Goal: Transaction & Acquisition: Subscribe to service/newsletter

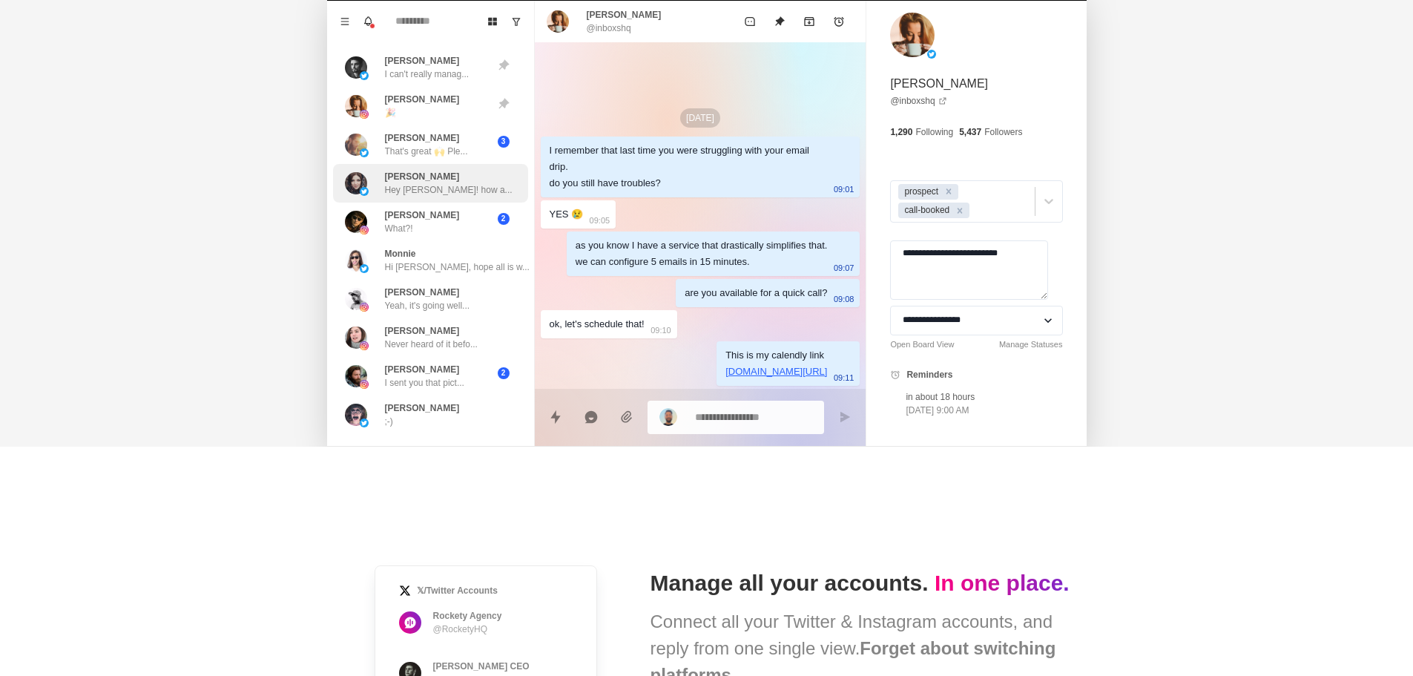
scroll to position [445, 0]
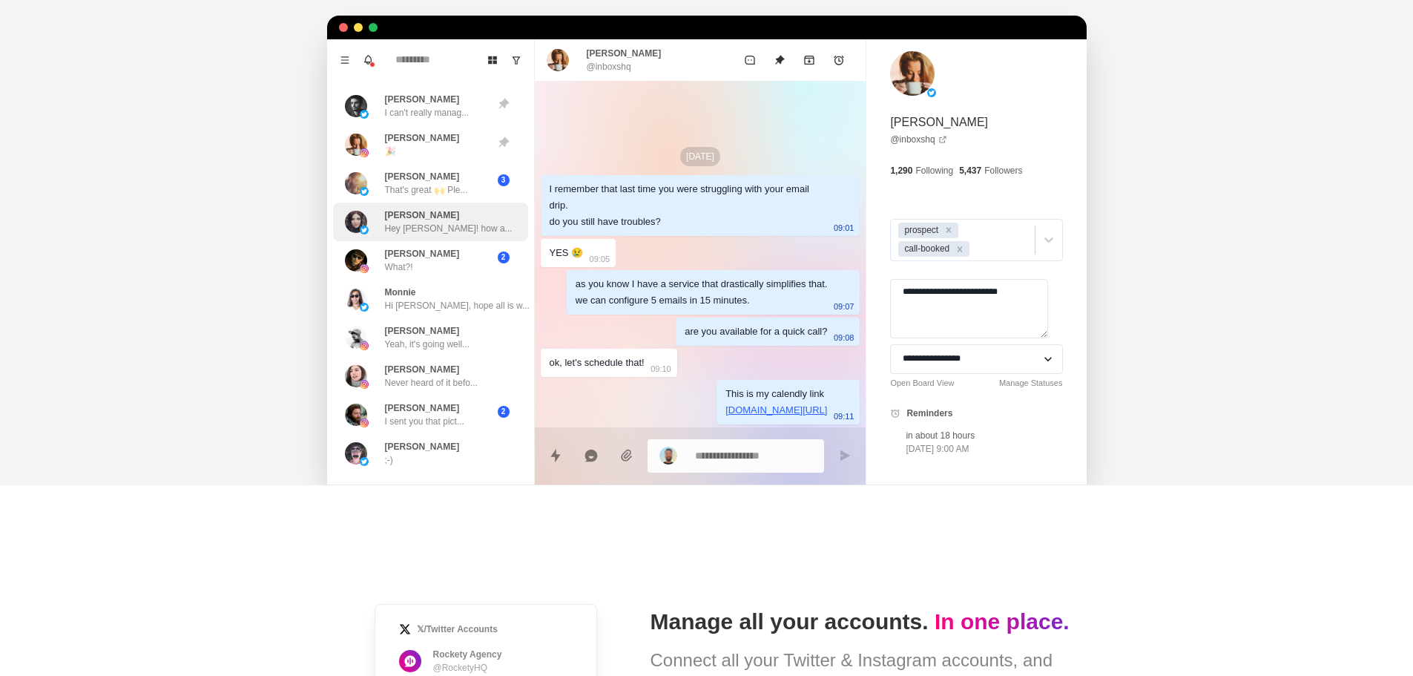
click at [431, 225] on p "Hey [PERSON_NAME]! how a..." at bounding box center [449, 228] width 128 height 13
click at [431, 265] on div "[PERSON_NAME] What?!" at bounding box center [415, 260] width 140 height 27
click at [423, 294] on div "[PERSON_NAME], hope all is w..." at bounding box center [457, 298] width 145 height 27
click at [435, 248] on div "[PERSON_NAME] What?!" at bounding box center [415, 260] width 140 height 27
click at [485, 103] on div at bounding box center [503, 103] width 37 height 13
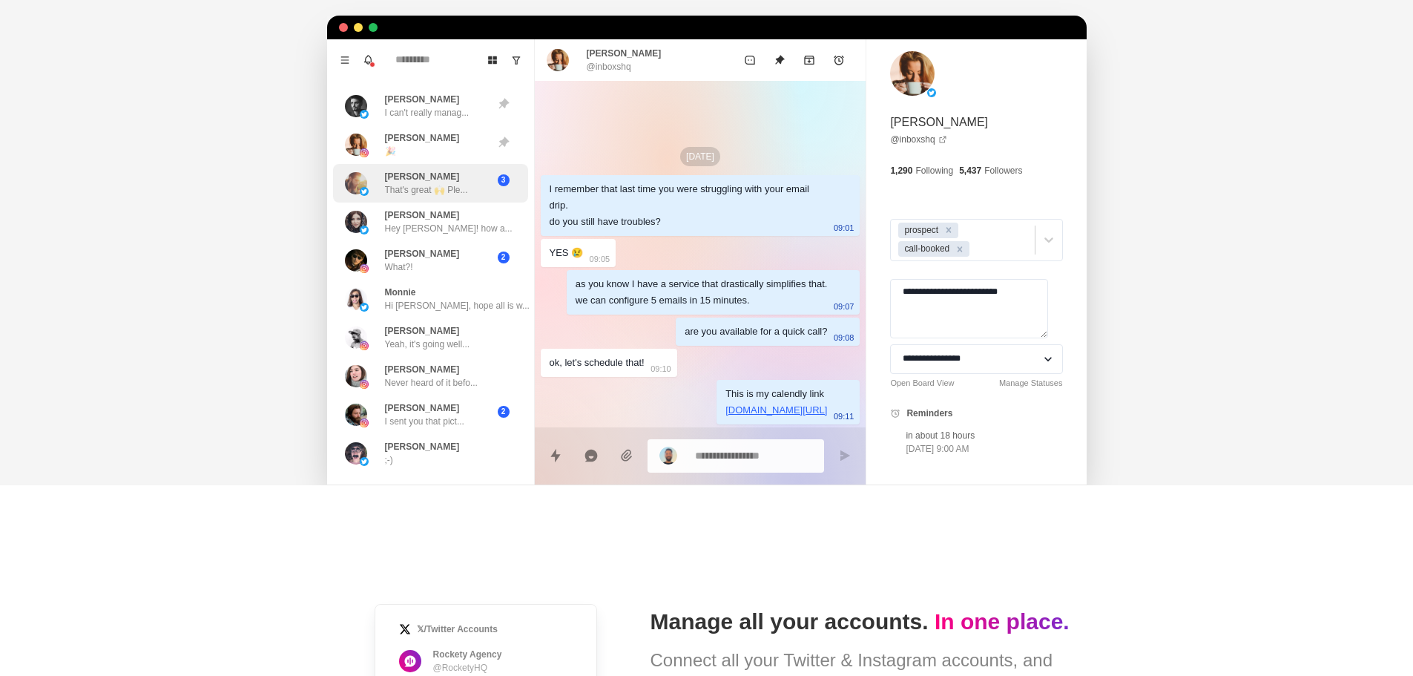
click at [428, 170] on div "[PERSON_NAME] That's great 🙌 Ple..." at bounding box center [426, 183] width 83 height 27
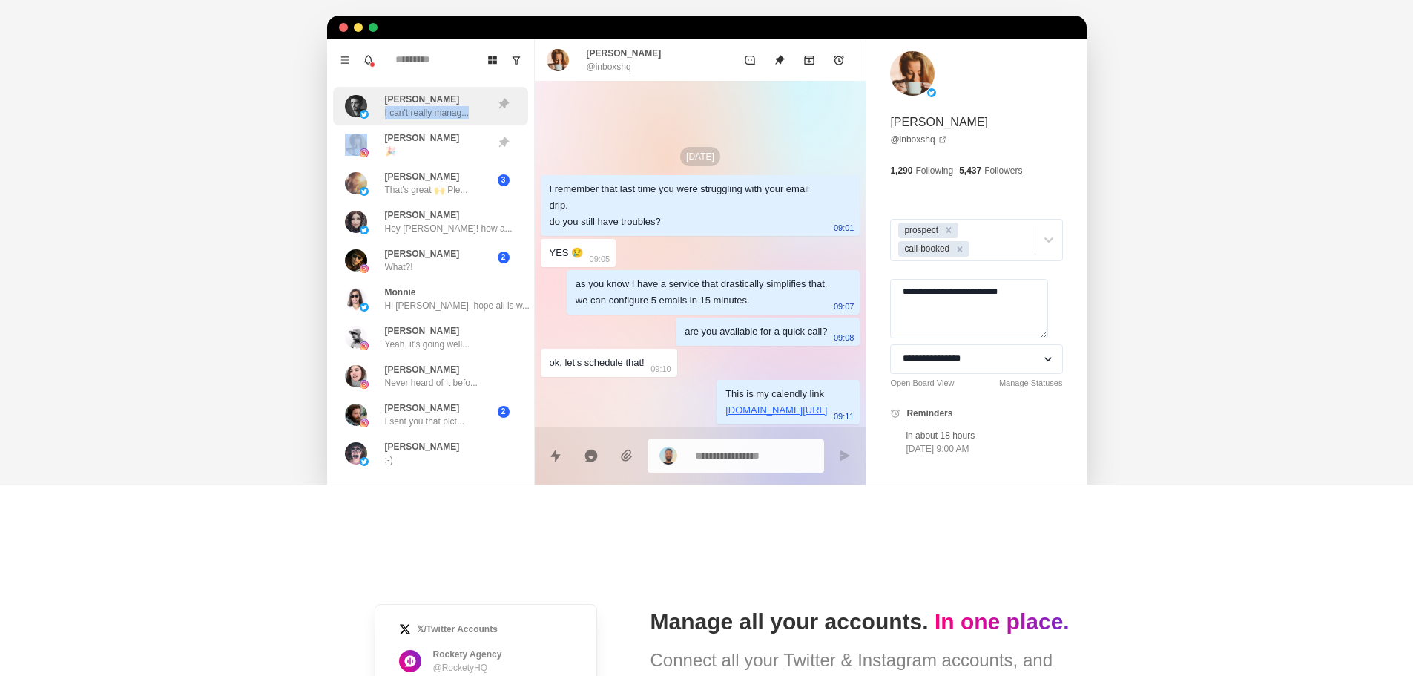
drag, startPoint x: 412, startPoint y: 117, endPoint x: 490, endPoint y: 118, distance: 77.9
click at [490, 118] on div "[PERSON_NAME] I can't really manag..." at bounding box center [430, 106] width 195 height 39
click at [490, 118] on div at bounding box center [503, 106] width 37 height 27
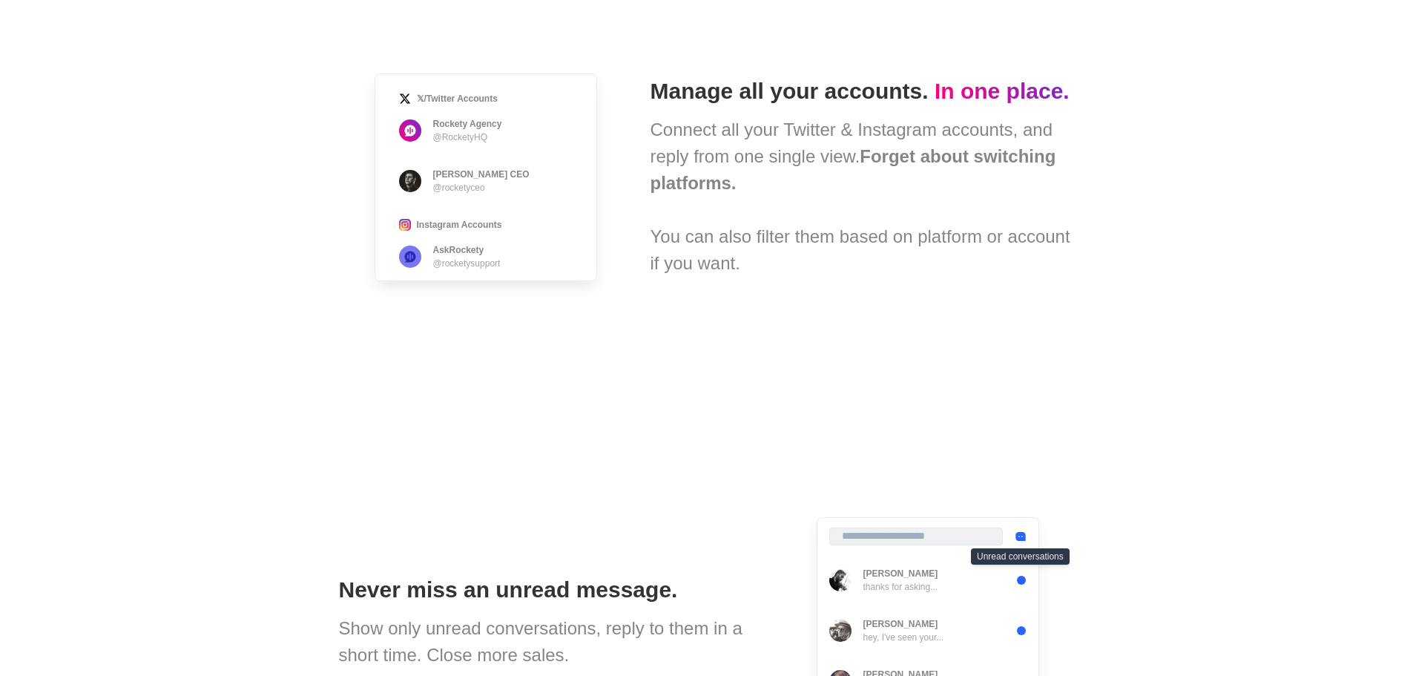
scroll to position [899, 0]
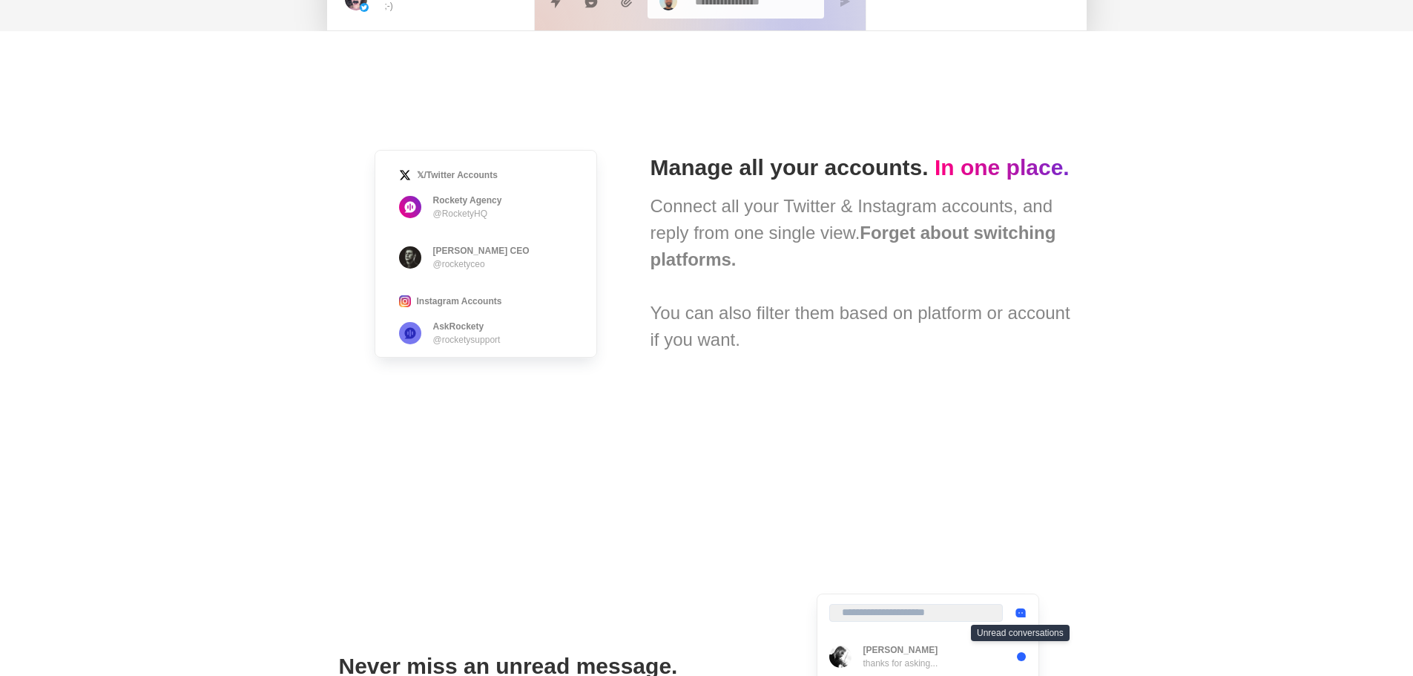
drag, startPoint x: 587, startPoint y: 349, endPoint x: 593, endPoint y: 358, distance: 11.7
drag, startPoint x: 861, startPoint y: 248, endPoint x: 843, endPoint y: 93, distance: 156.0
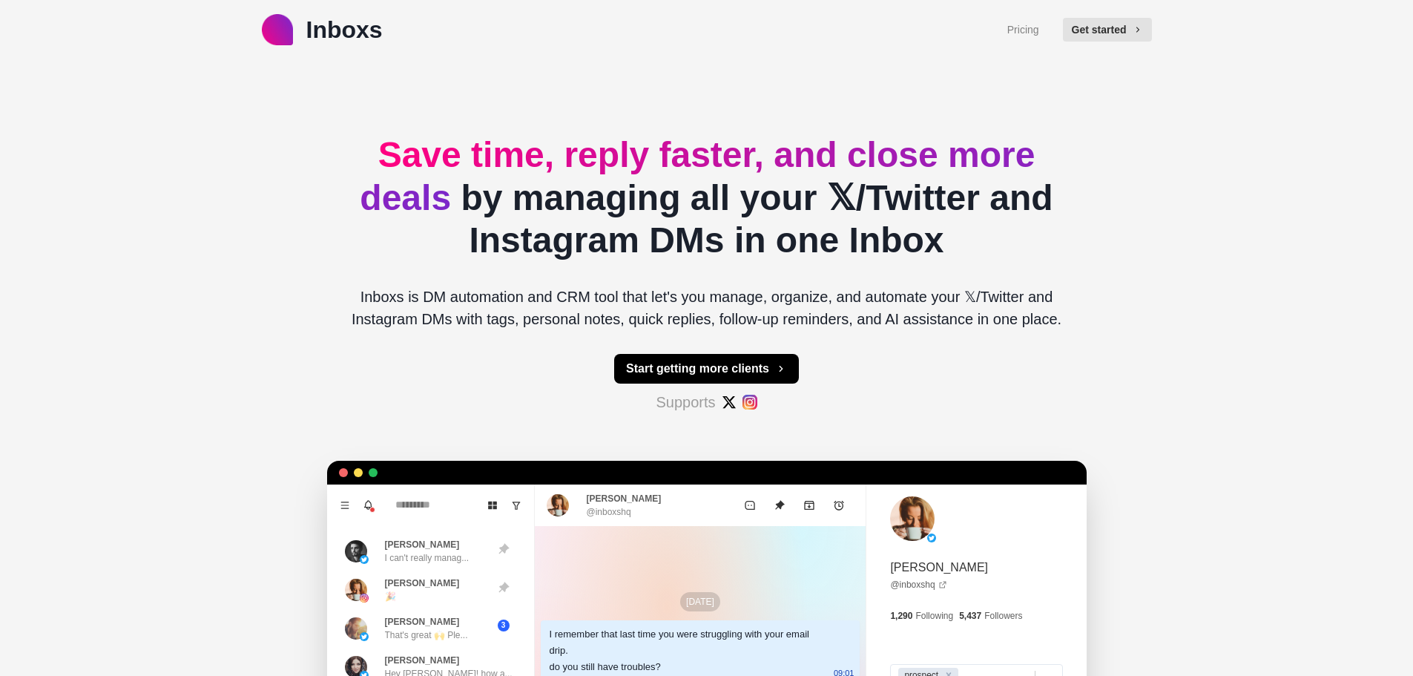
click at [1114, 16] on div "Pricing Get started" at bounding box center [1079, 30] width 145 height 36
click at [1114, 36] on button "Get started" at bounding box center [1107, 30] width 89 height 24
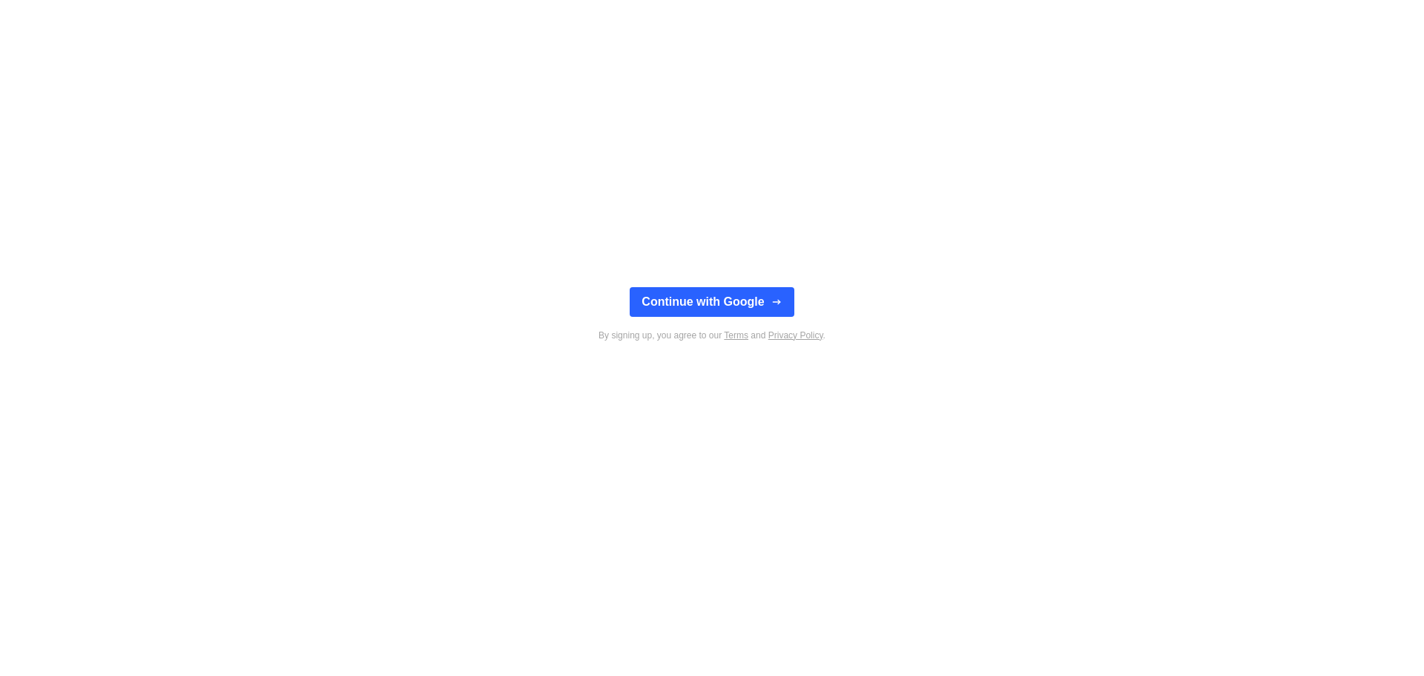
type textarea "*"
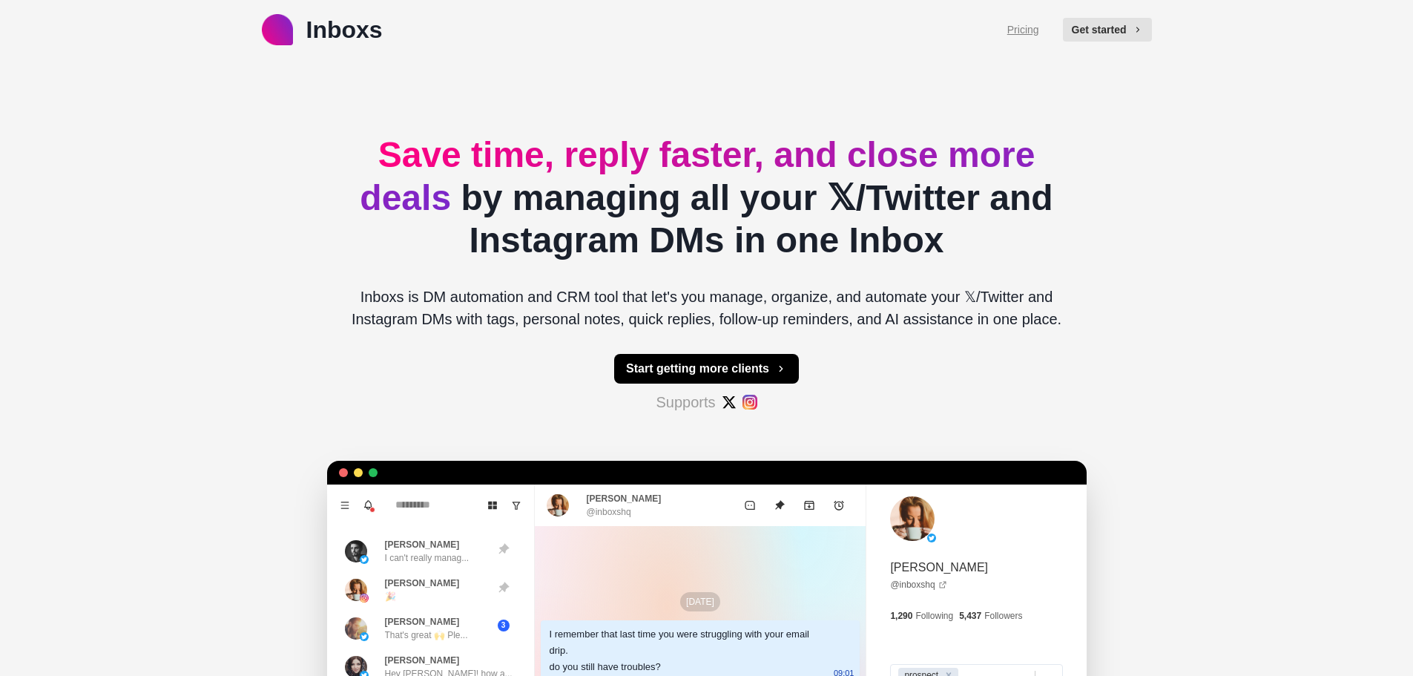
click at [1020, 35] on link "Pricing" at bounding box center [1023, 30] width 32 height 16
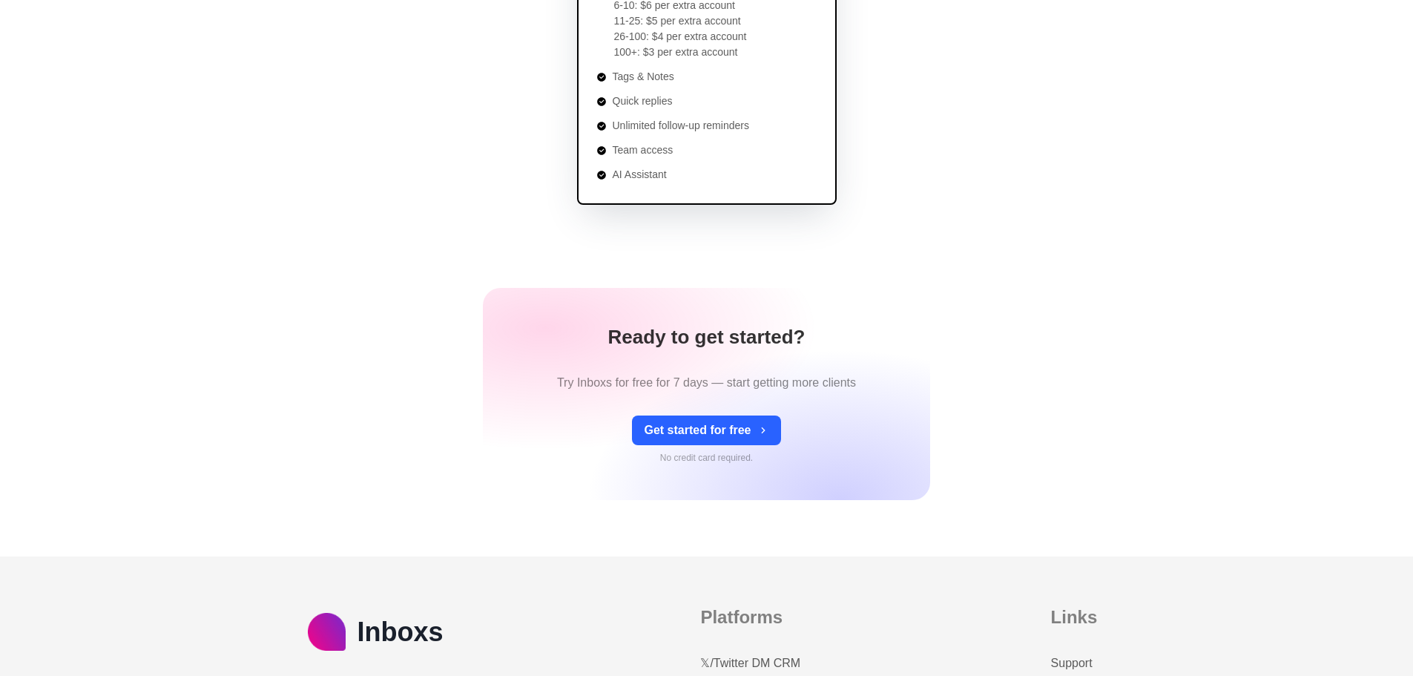
scroll to position [74, 0]
